Goal: Navigation & Orientation: Find specific page/section

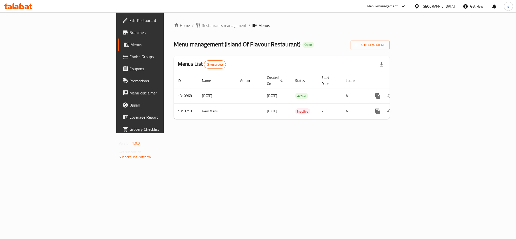
click at [437, 5] on div "[GEOGRAPHIC_DATA]" at bounding box center [438, 7] width 33 height 6
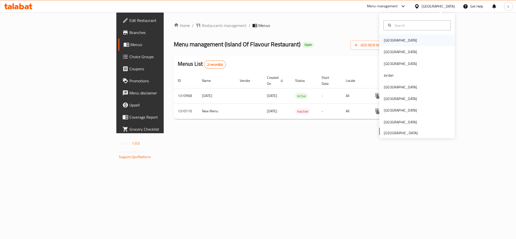
click at [384, 41] on div "[GEOGRAPHIC_DATA]" at bounding box center [400, 41] width 33 height 6
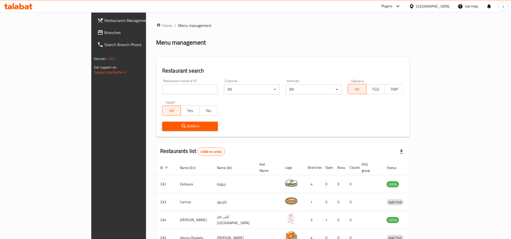
click at [445, 10] on div "[GEOGRAPHIC_DATA]" at bounding box center [429, 6] width 49 height 12
click at [446, 5] on div "Bahrain" at bounding box center [432, 7] width 33 height 6
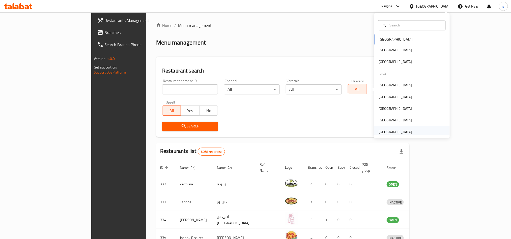
click at [385, 130] on div "United Arab Emirates" at bounding box center [394, 132] width 33 height 6
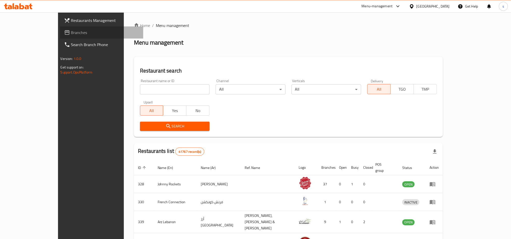
click at [71, 31] on span "Branches" at bounding box center [105, 32] width 68 height 6
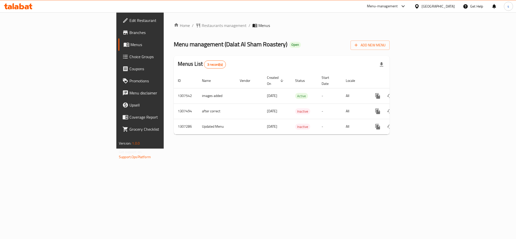
click at [432, 2] on div "[GEOGRAPHIC_DATA]" at bounding box center [434, 6] width 49 height 12
click at [429, 8] on div "[GEOGRAPHIC_DATA]" at bounding box center [438, 7] width 33 height 6
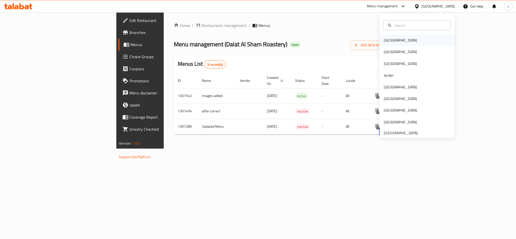
click at [386, 39] on div "[GEOGRAPHIC_DATA]" at bounding box center [400, 41] width 33 height 6
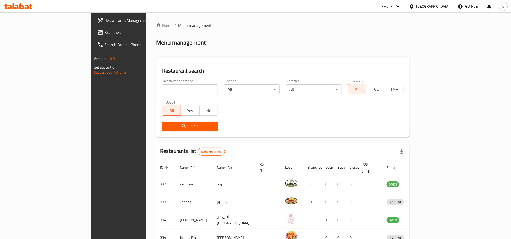
click at [104, 32] on span "Branches" at bounding box center [138, 32] width 68 height 6
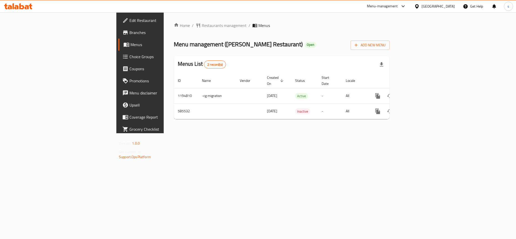
click at [432, 5] on div "[GEOGRAPHIC_DATA]" at bounding box center [438, 7] width 33 height 6
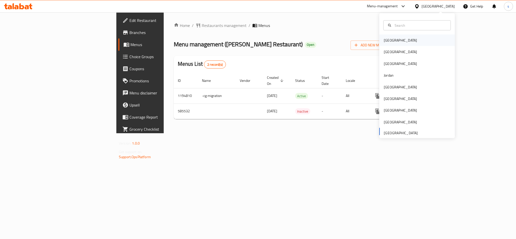
click at [384, 42] on div "[GEOGRAPHIC_DATA]" at bounding box center [400, 41] width 33 height 6
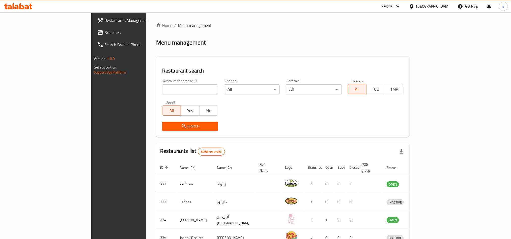
click at [104, 34] on span "Branches" at bounding box center [138, 32] width 68 height 6
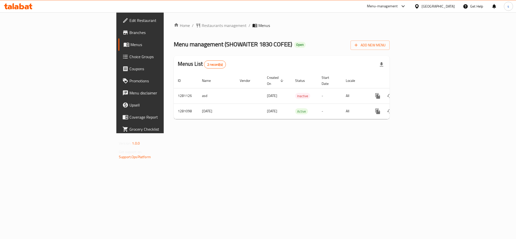
click at [445, 7] on div "Bahrain" at bounding box center [438, 7] width 33 height 6
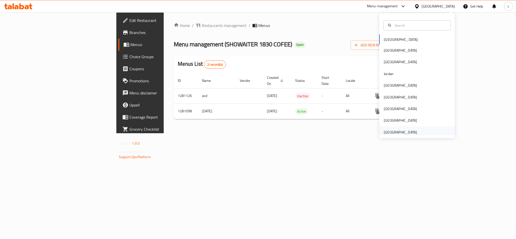
click at [394, 132] on div "United Arab Emirates" at bounding box center [400, 132] width 33 height 6
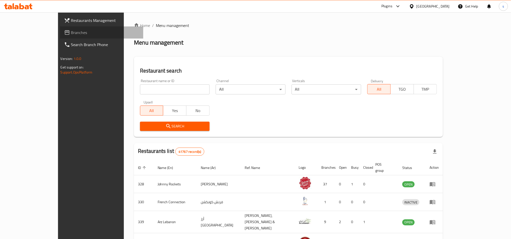
click at [71, 31] on span "Branches" at bounding box center [105, 32] width 68 height 6
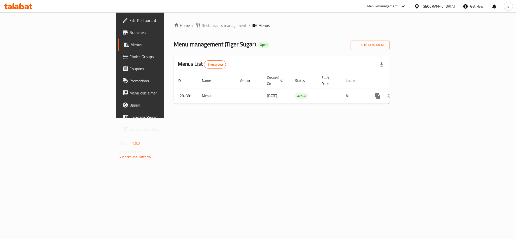
click at [427, 8] on div "United Arab Emirates" at bounding box center [438, 7] width 33 height 6
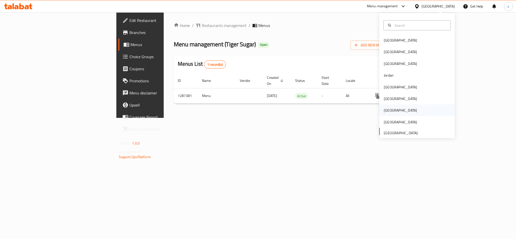
click at [384, 108] on div "[GEOGRAPHIC_DATA]" at bounding box center [400, 111] width 33 height 6
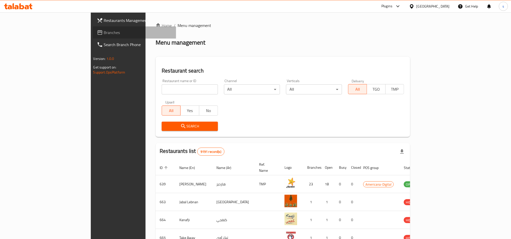
click at [104, 31] on span "Branches" at bounding box center [138, 32] width 68 height 6
